Goal: Task Accomplishment & Management: Use online tool/utility

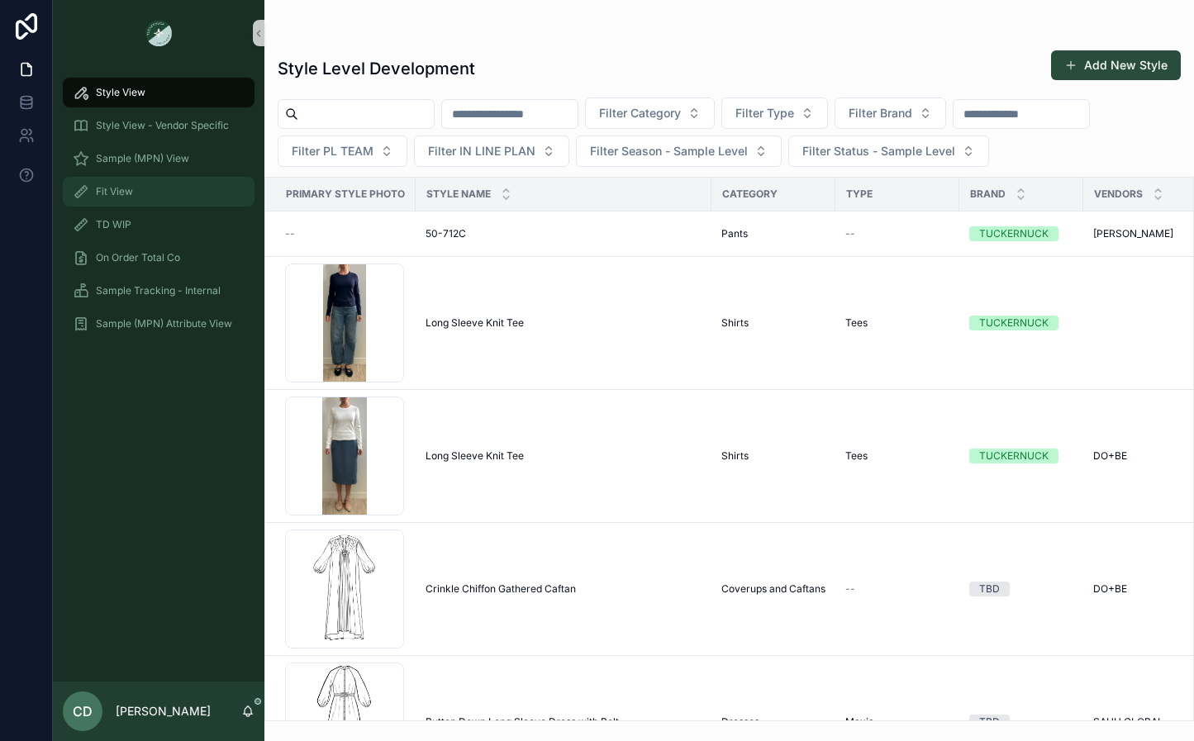
click at [144, 198] on div "Fit View" at bounding box center [159, 192] width 172 height 26
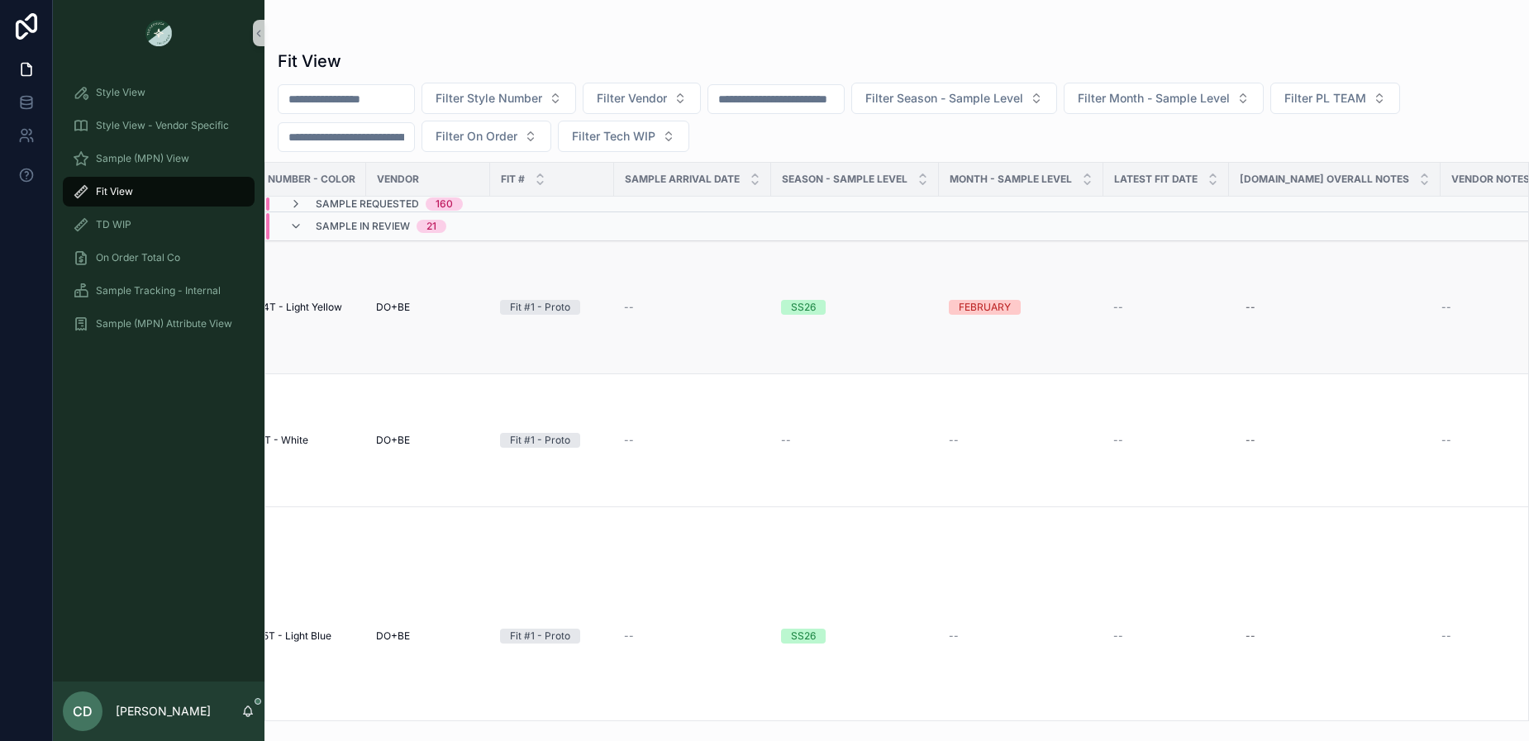
scroll to position [0, 502]
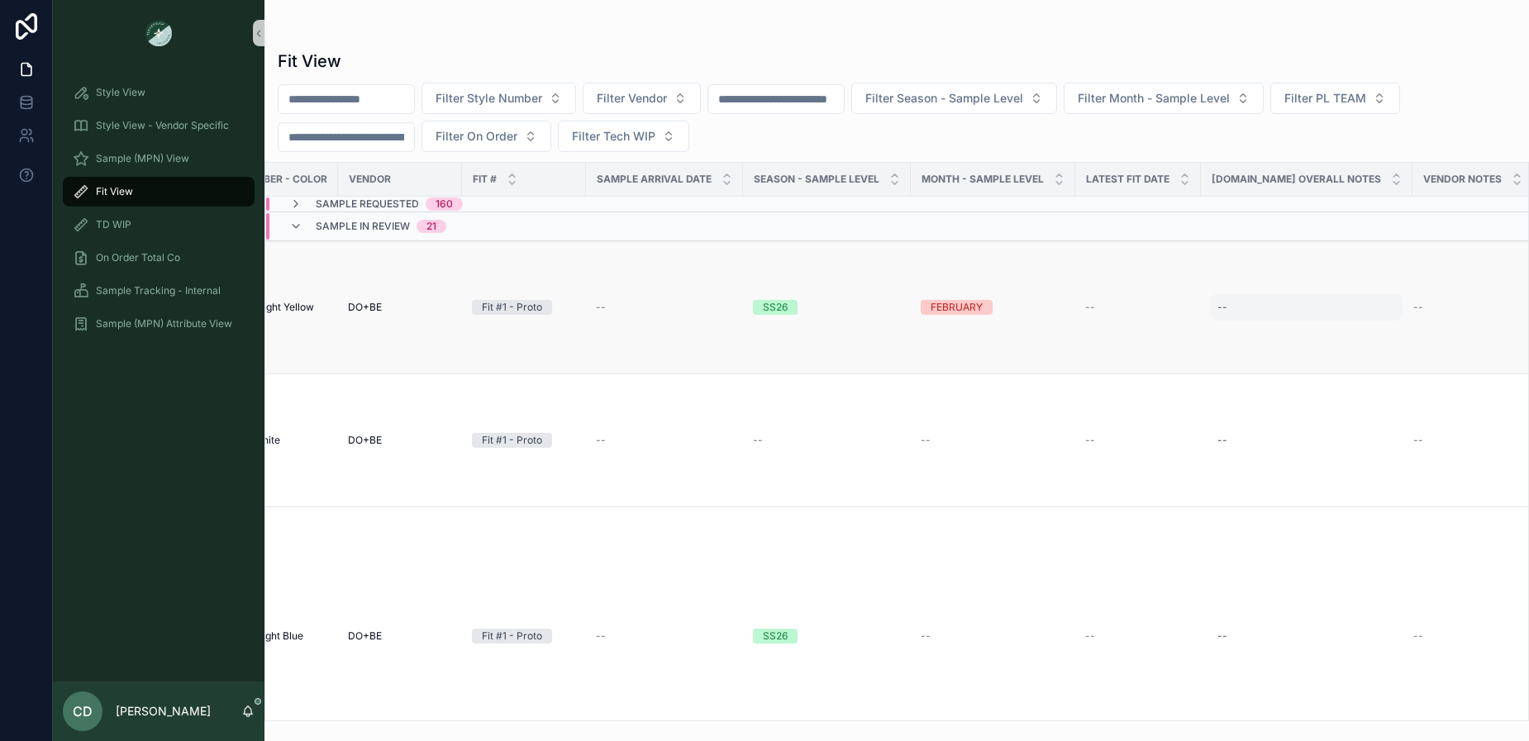
click at [1193, 307] on div "--" at bounding box center [1307, 307] width 192 height 26
drag, startPoint x: 1148, startPoint y: 44, endPoint x: 1171, endPoint y: 166, distance: 124.5
click at [1148, 45] on div "Fit View Filter Style Number Filter Vendor Filter Season - Sample Level Filter …" at bounding box center [896, 381] width 1264 height 682
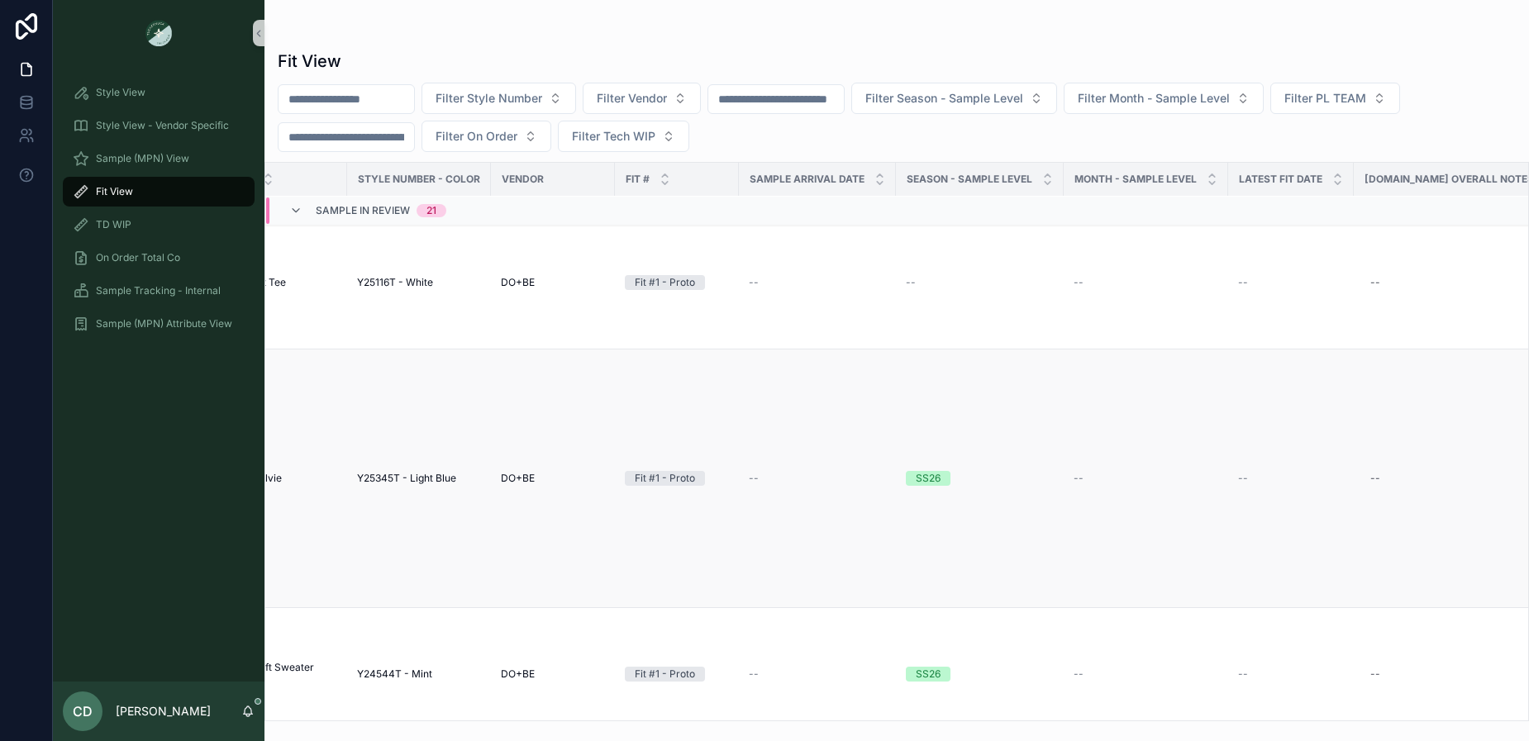
scroll to position [158, 502]
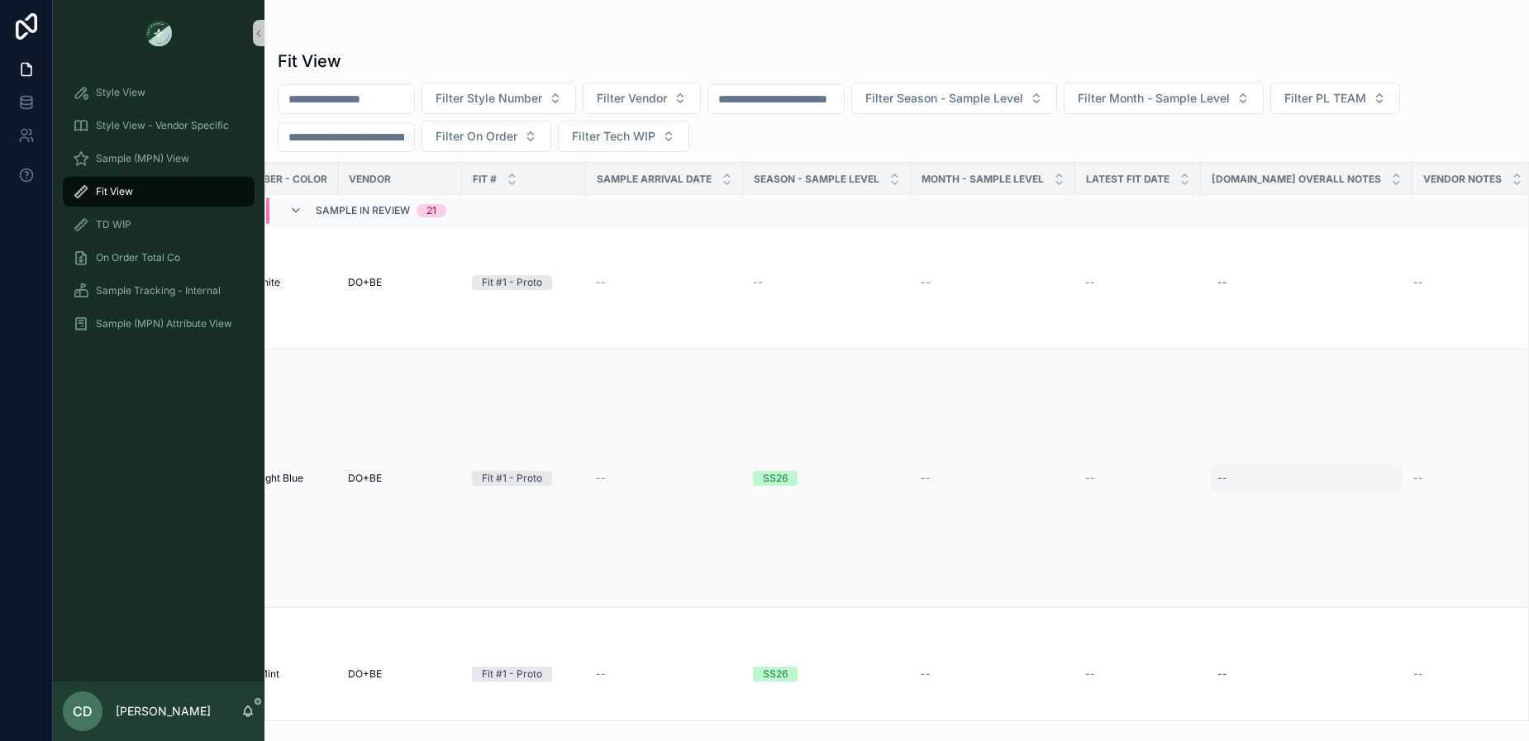
click at [1193, 475] on div "--" at bounding box center [1307, 478] width 192 height 26
type input "**********"
click at [1193, 507] on button "scrollable content" at bounding box center [1417, 501] width 20 height 20
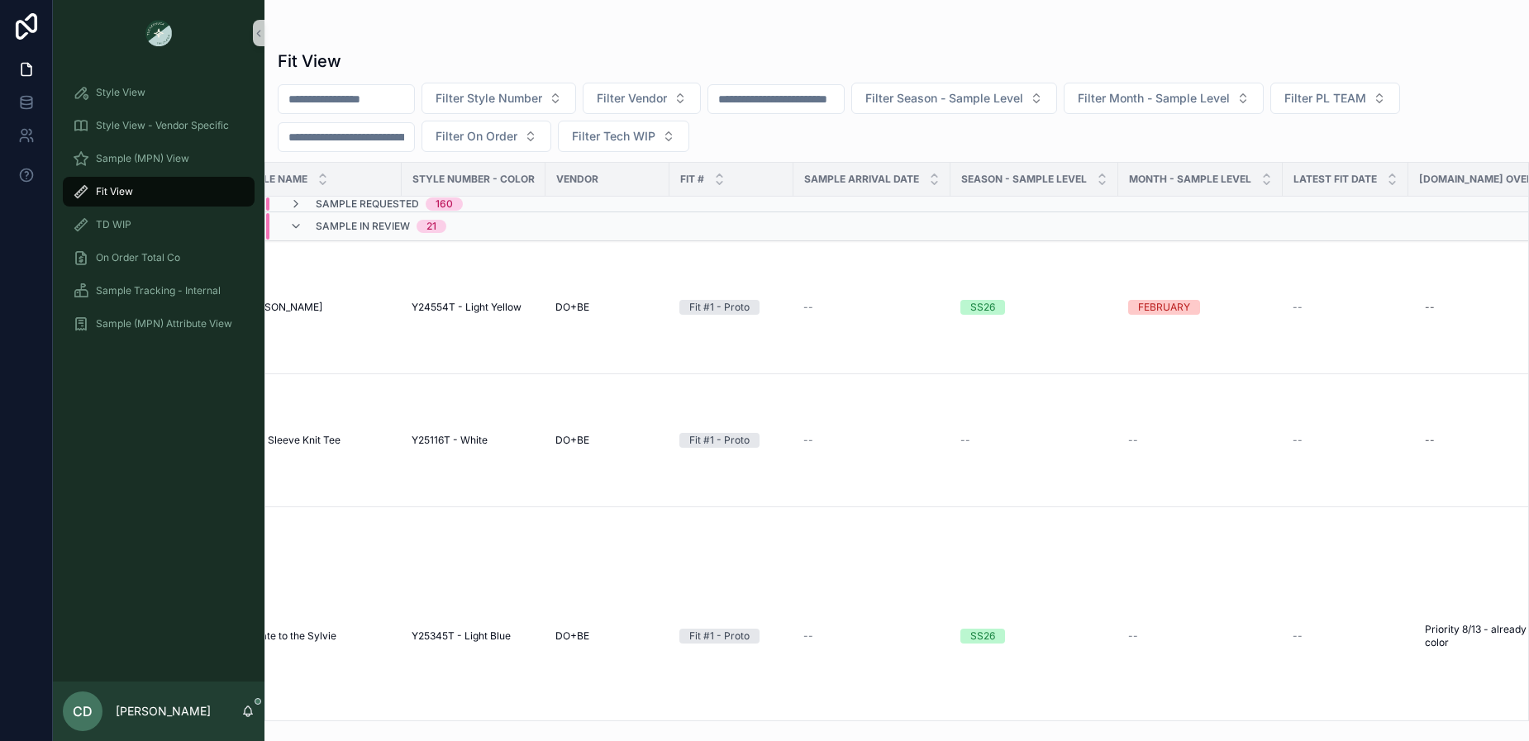
scroll to position [0, 502]
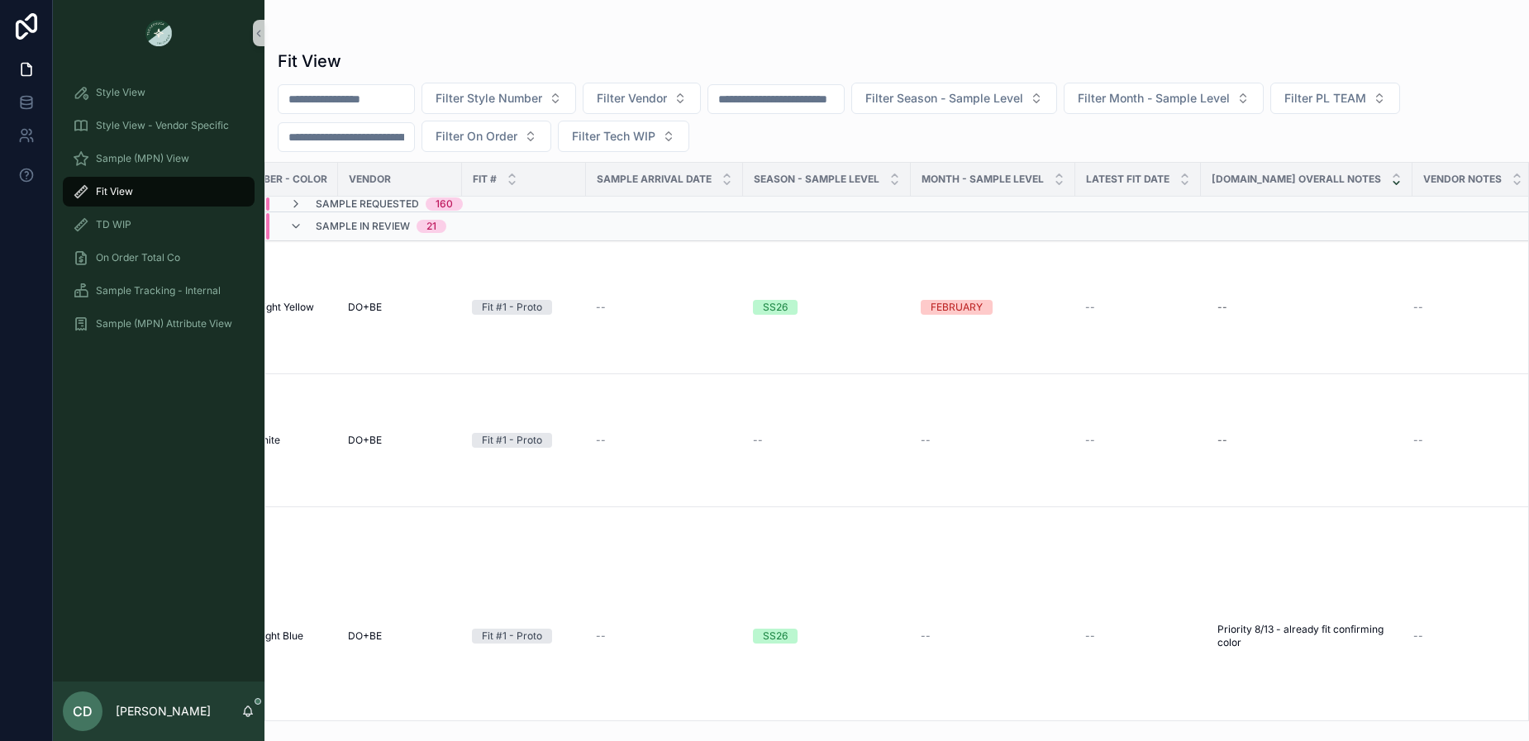
click at [1193, 181] on icon "scrollable content" at bounding box center [1396, 183] width 11 height 11
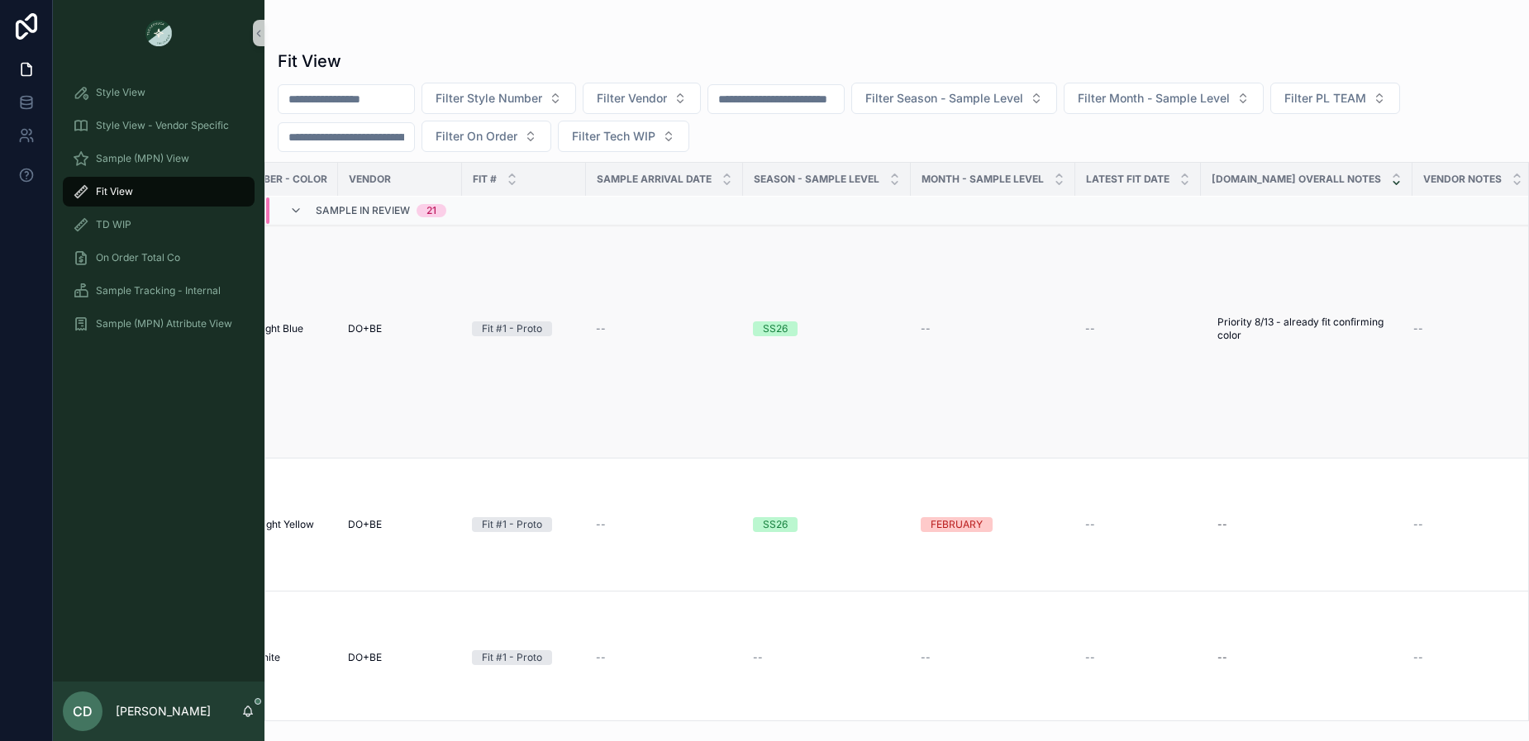
scroll to position [0, 502]
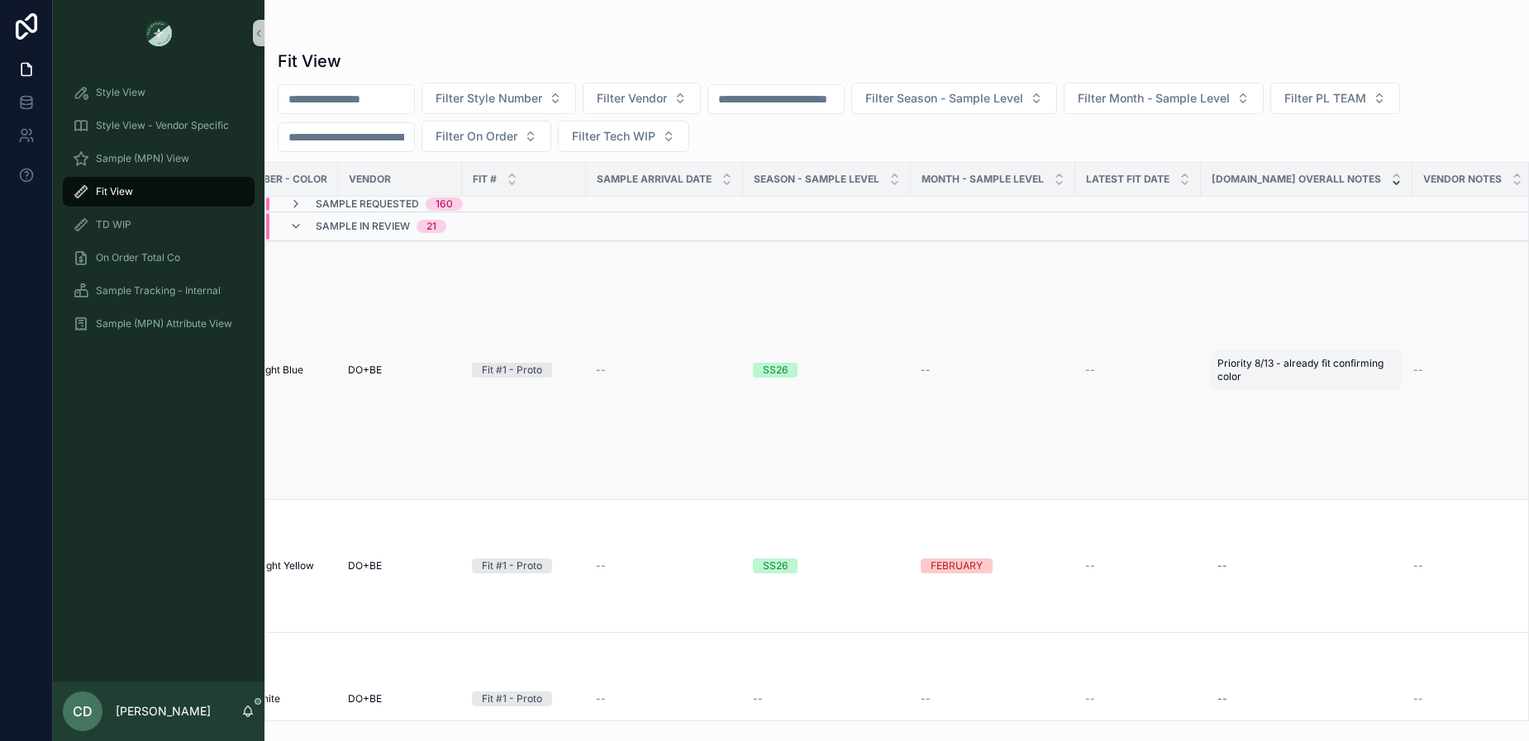
click at [1193, 362] on div "Priority 8/13 - already fit confirming color Priority 8/13 - already fit confir…" at bounding box center [1307, 370] width 192 height 40
click at [1193, 383] on icon "scrollable content" at bounding box center [1394, 386] width 7 height 7
click at [1193, 369] on div "Priority 8/13 - already fit confirming color Priority 8/13 - already fit confir…" at bounding box center [1307, 370] width 192 height 40
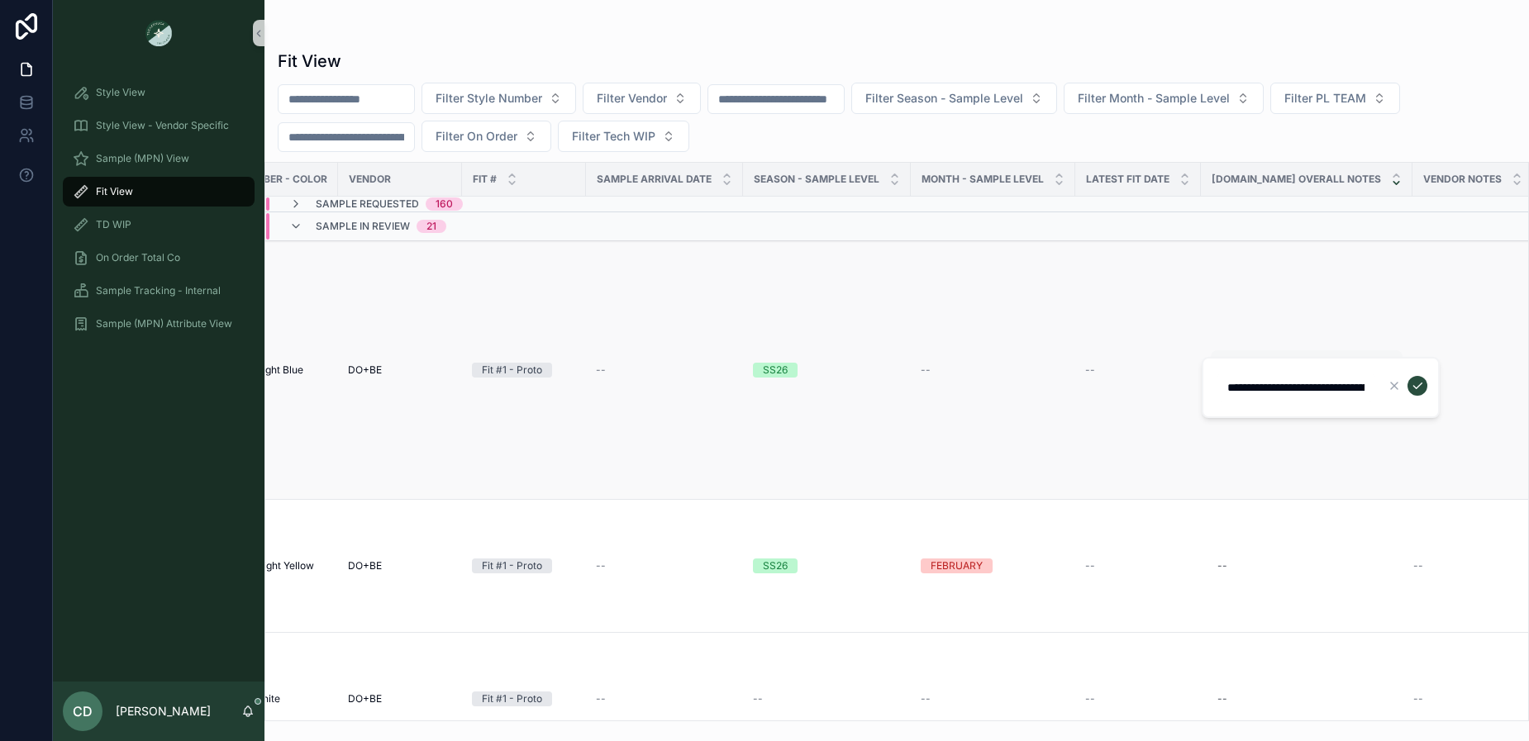
scroll to position [0, 88]
drag, startPoint x: 1146, startPoint y: 131, endPoint x: 1151, endPoint y: 211, distance: 79.5
click at [1146, 131] on div "Filter Style Number Filter Vendor Filter Season - Sample Level Filter Month - S…" at bounding box center [896, 117] width 1264 height 69
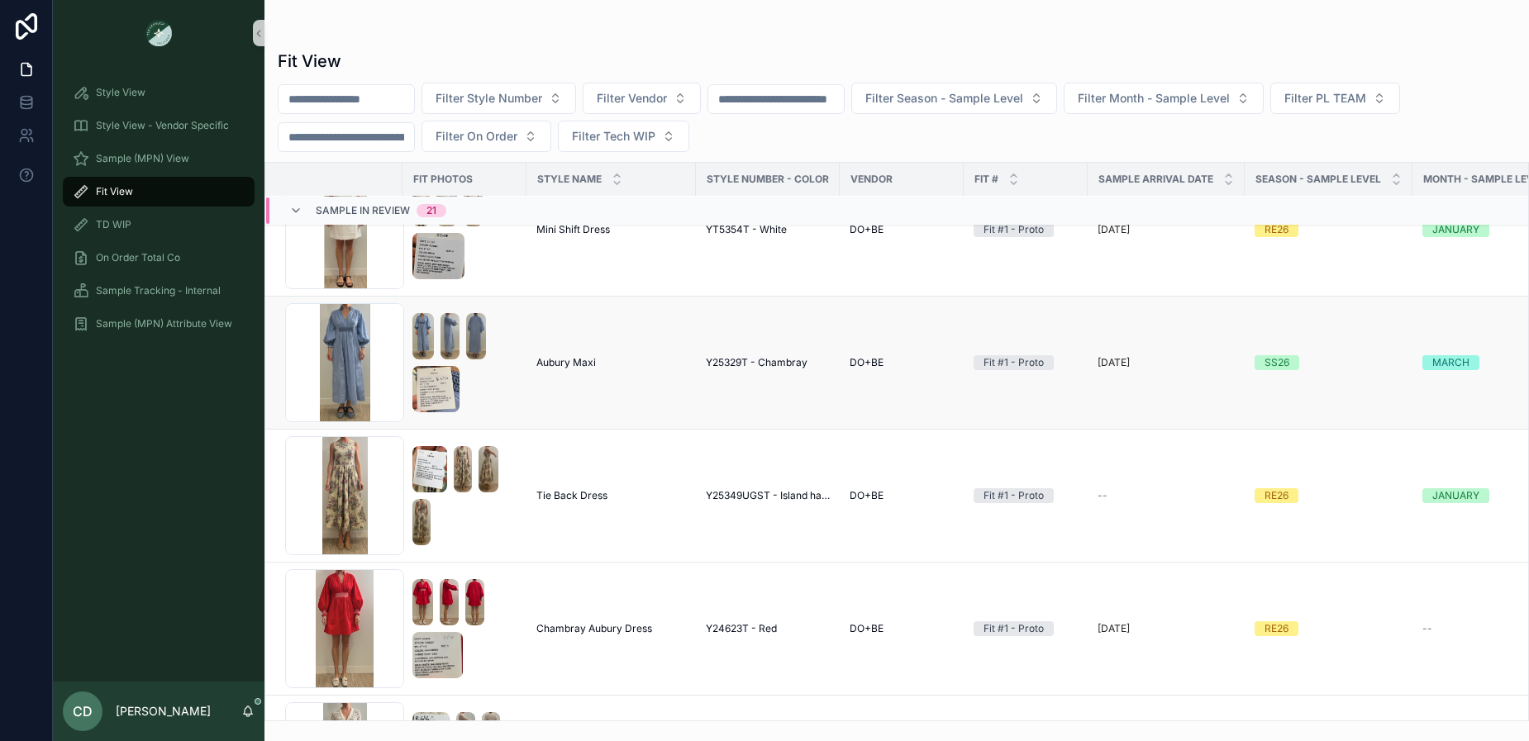
scroll to position [1410, 0]
